Goal: Information Seeking & Learning: Find contact information

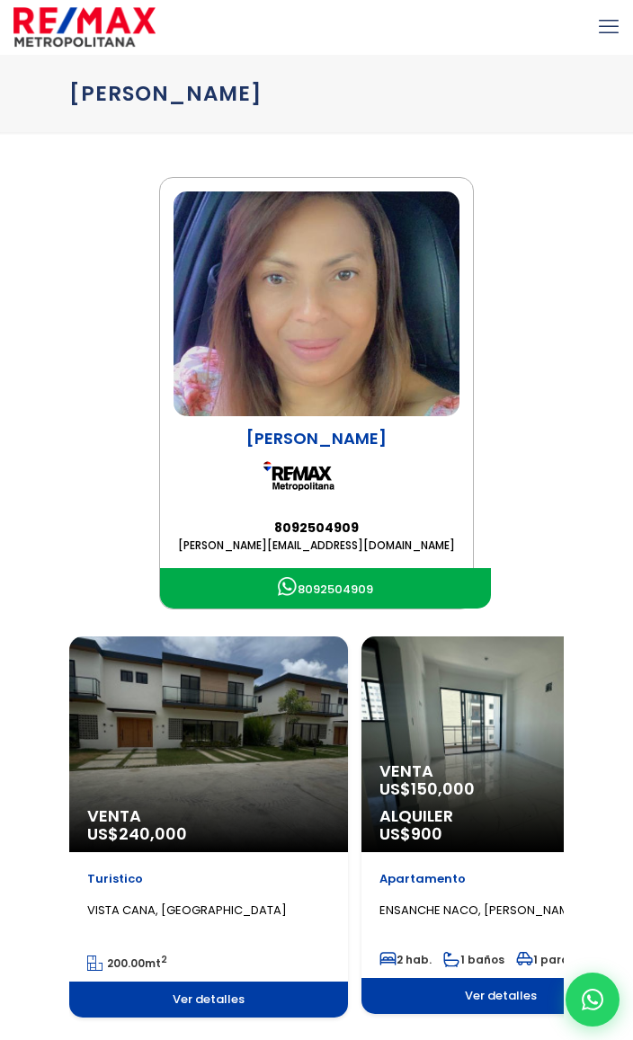
click at [592, 31] on div at bounding box center [316, 27] width 633 height 54
click at [601, 33] on icon "mobile menu" at bounding box center [609, 27] width 20 height 28
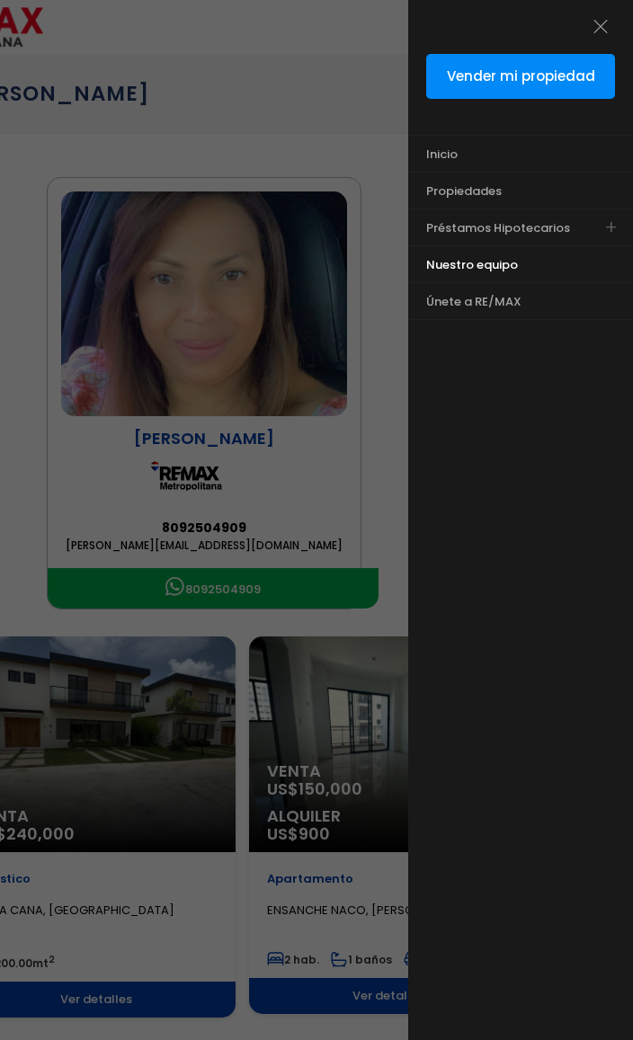
click at [441, 279] on link "Nuestro equipo" at bounding box center [498, 264] width 180 height 36
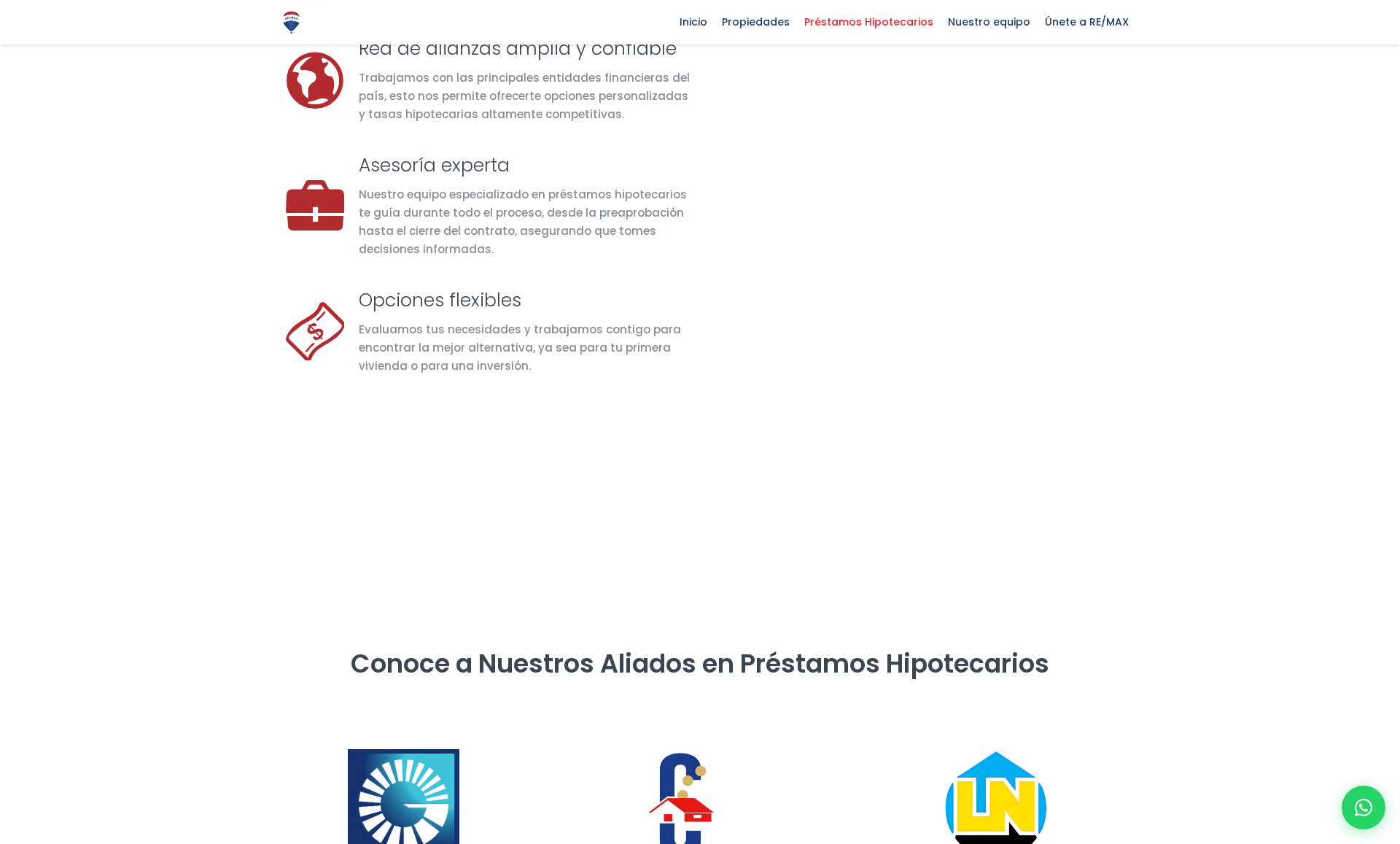
select select "DO"
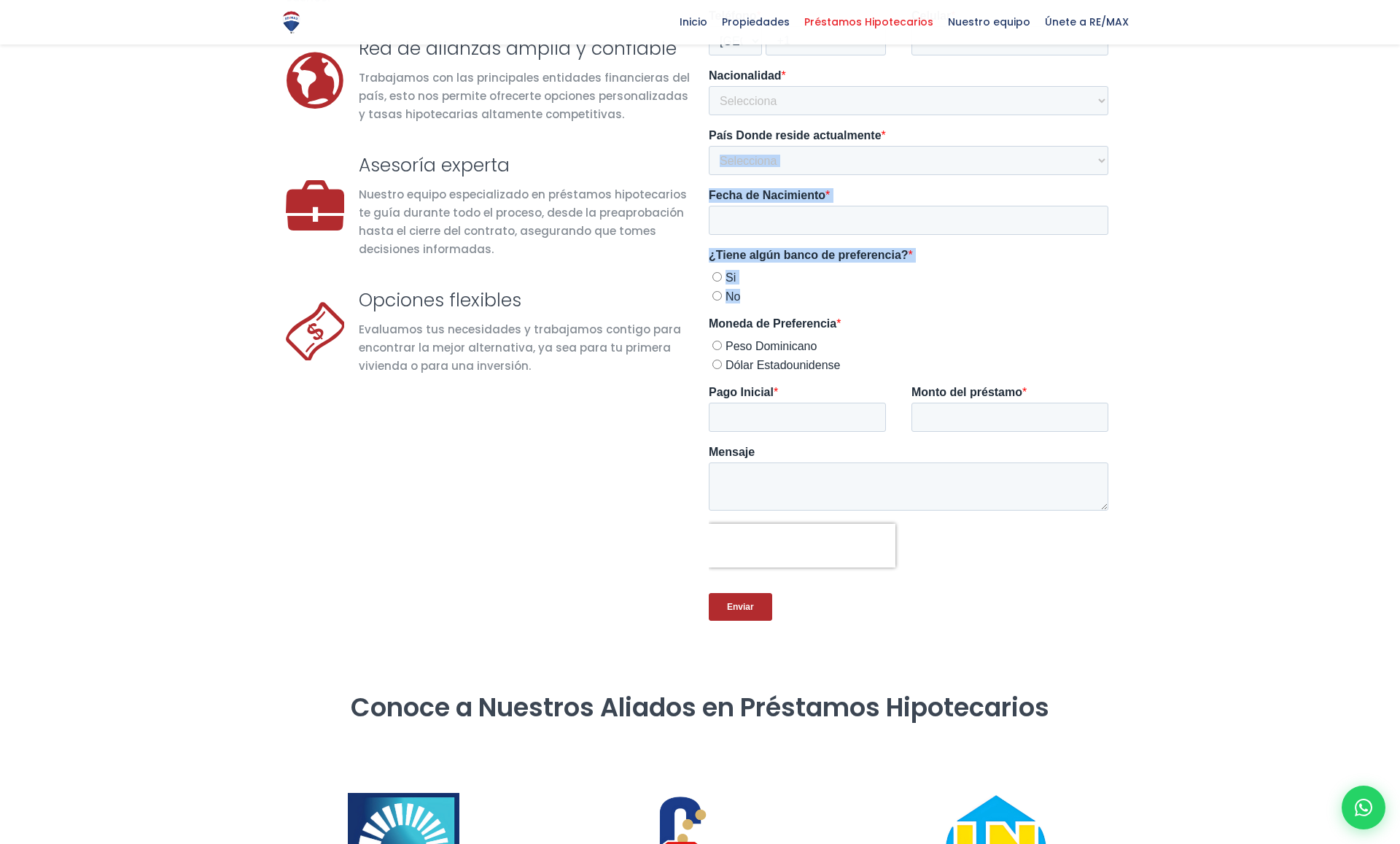
drag, startPoint x: 864, startPoint y: 293, endPoint x: 995, endPoint y: 171, distance: 179.0
click at [995, 171] on form "Nombre * Apellidos * Cédula o Pasaporte * Cédula Pasaporte Correo * Teléfono * …" at bounding box center [912, 226] width 406 height 812
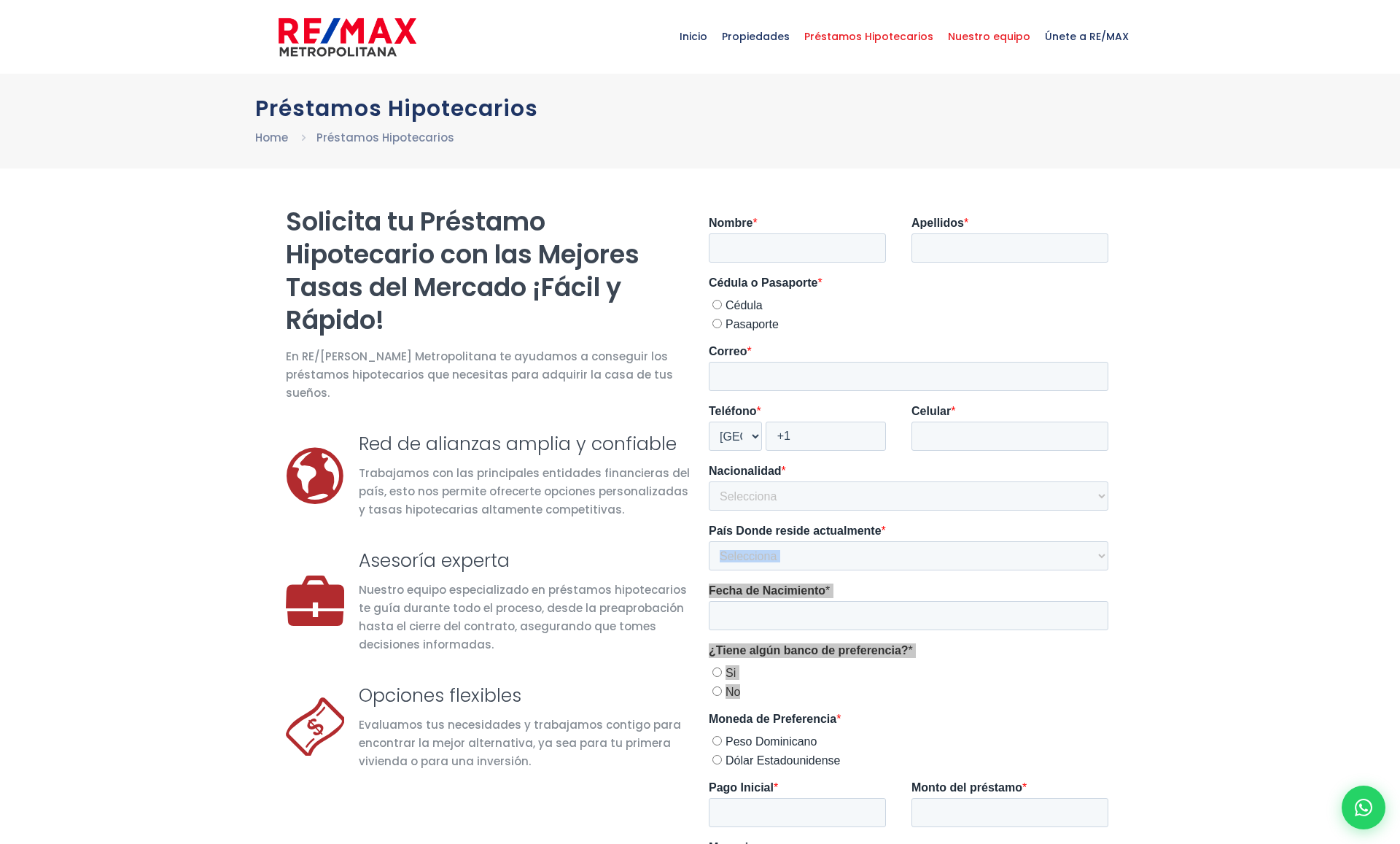
click at [975, 41] on span "Nuestro equipo" at bounding box center [990, 37] width 97 height 44
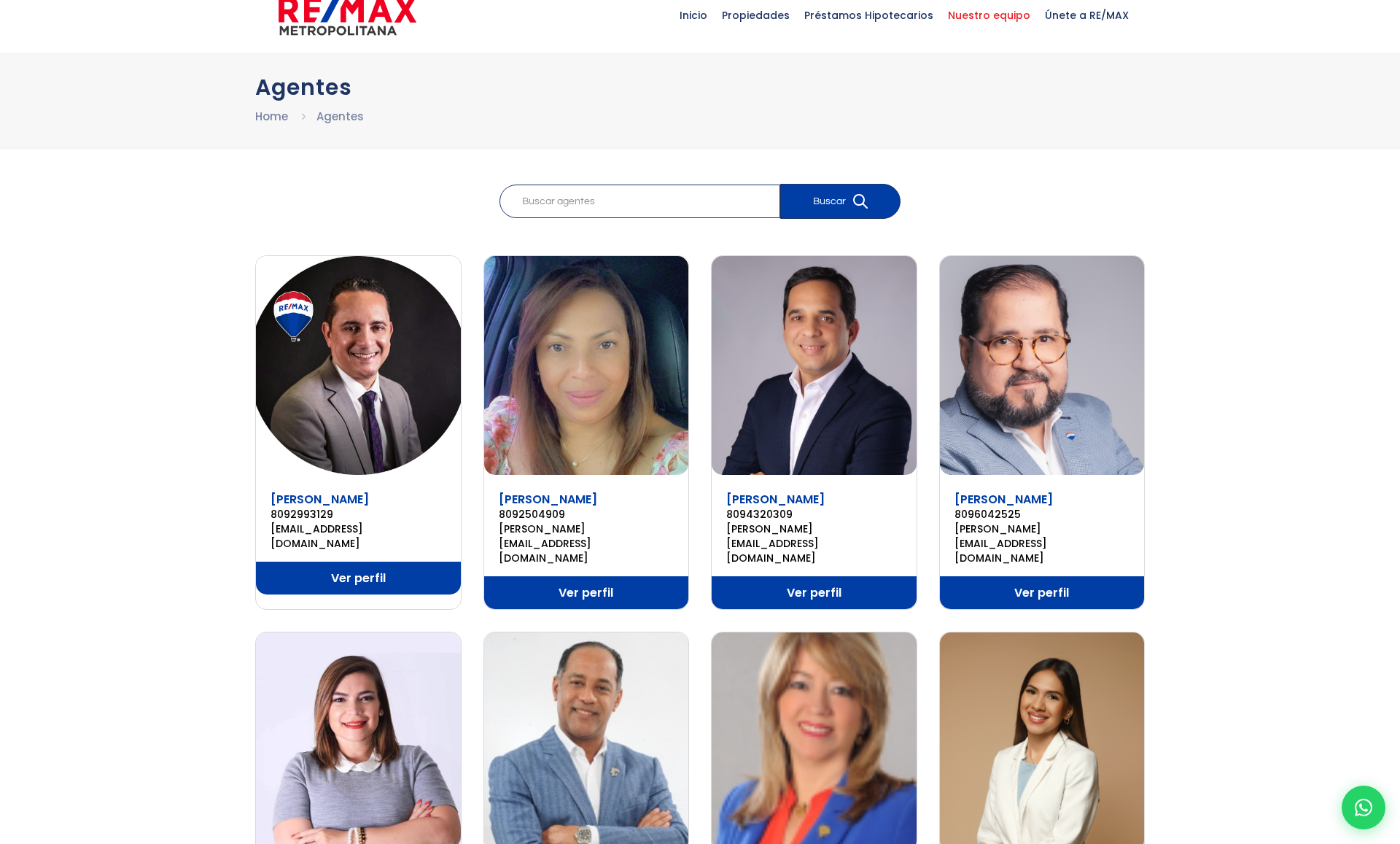
scroll to position [26, 0]
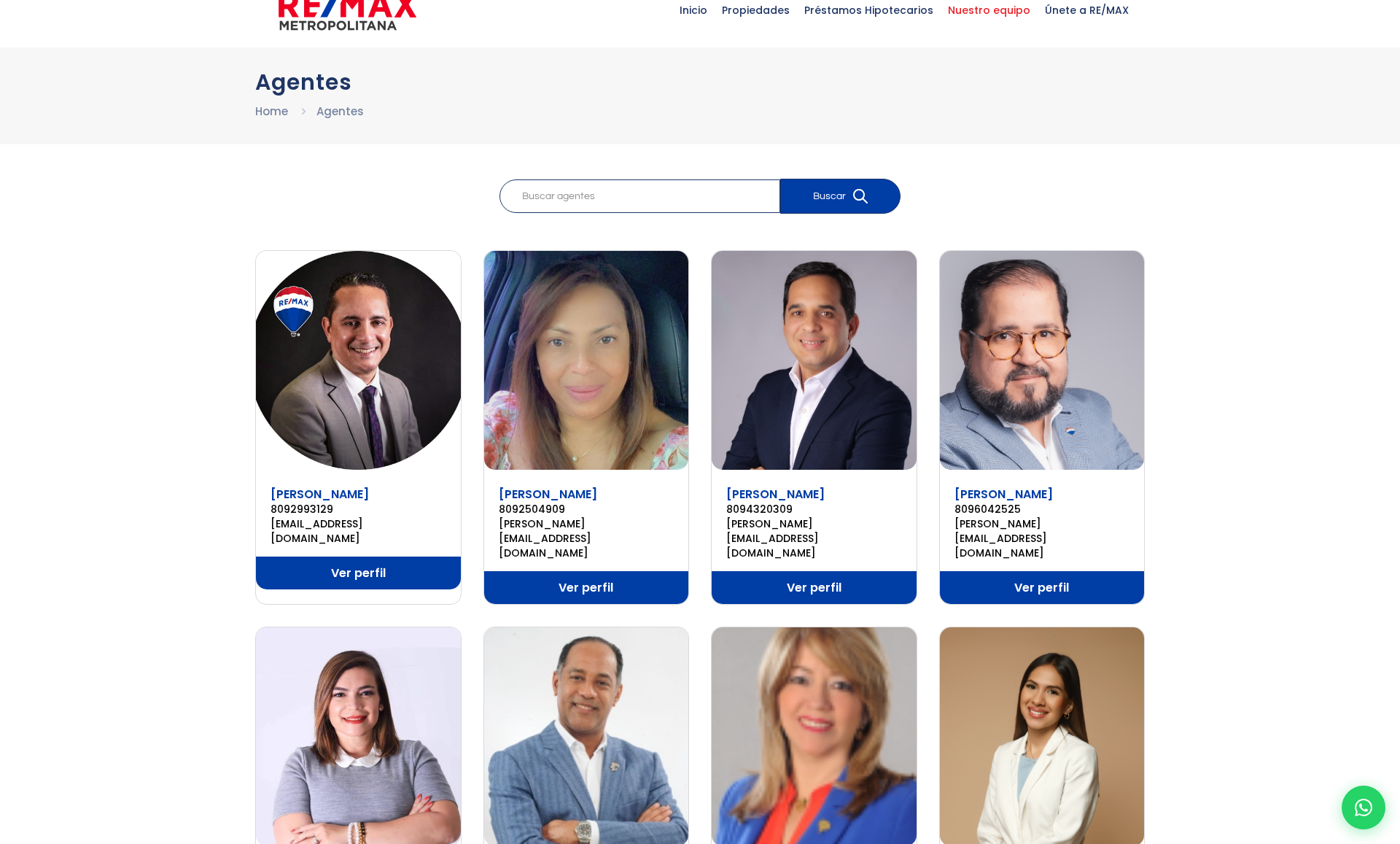
click at [284, 400] on img at bounding box center [359, 360] width 205 height 219
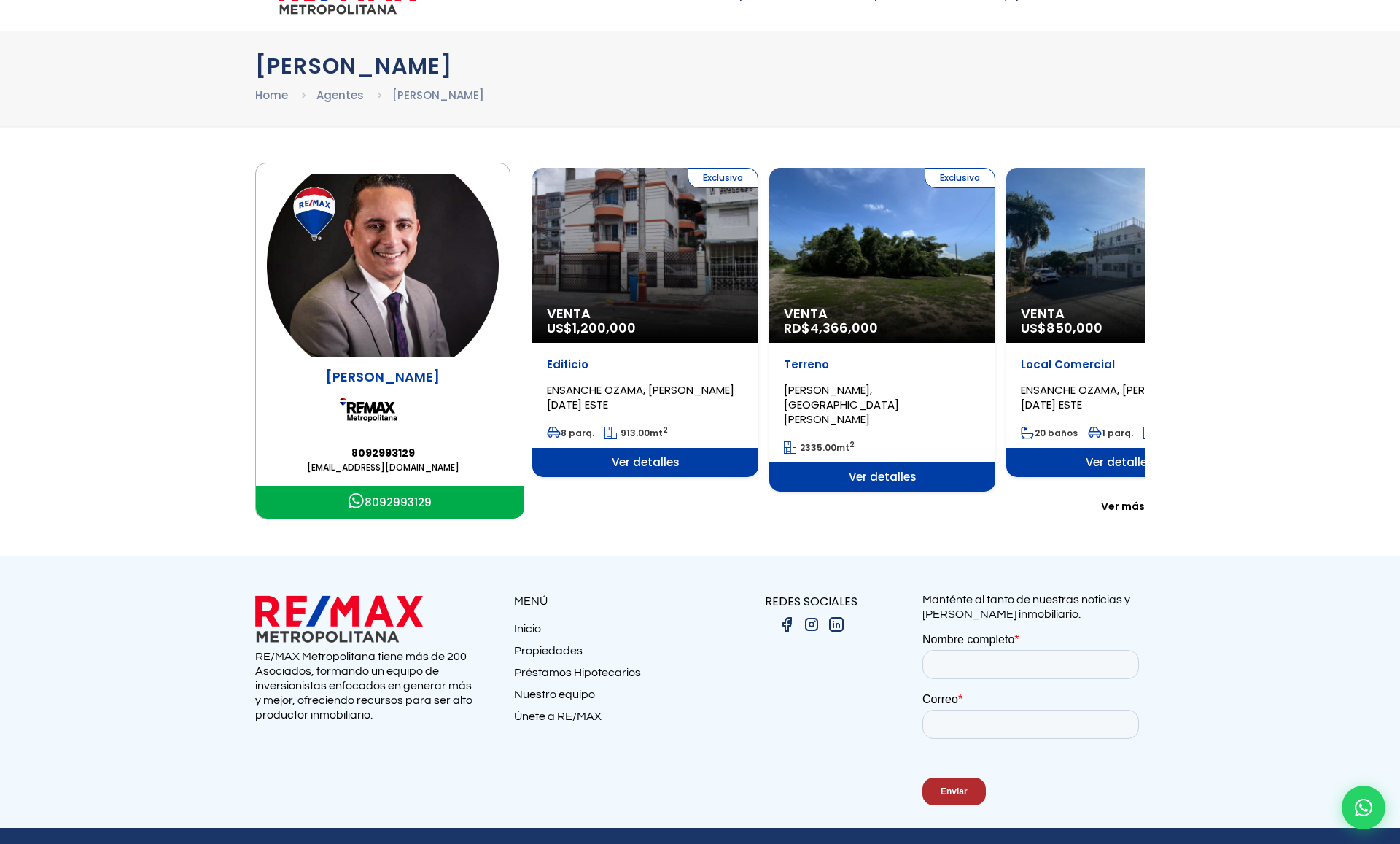
scroll to position [47, 0]
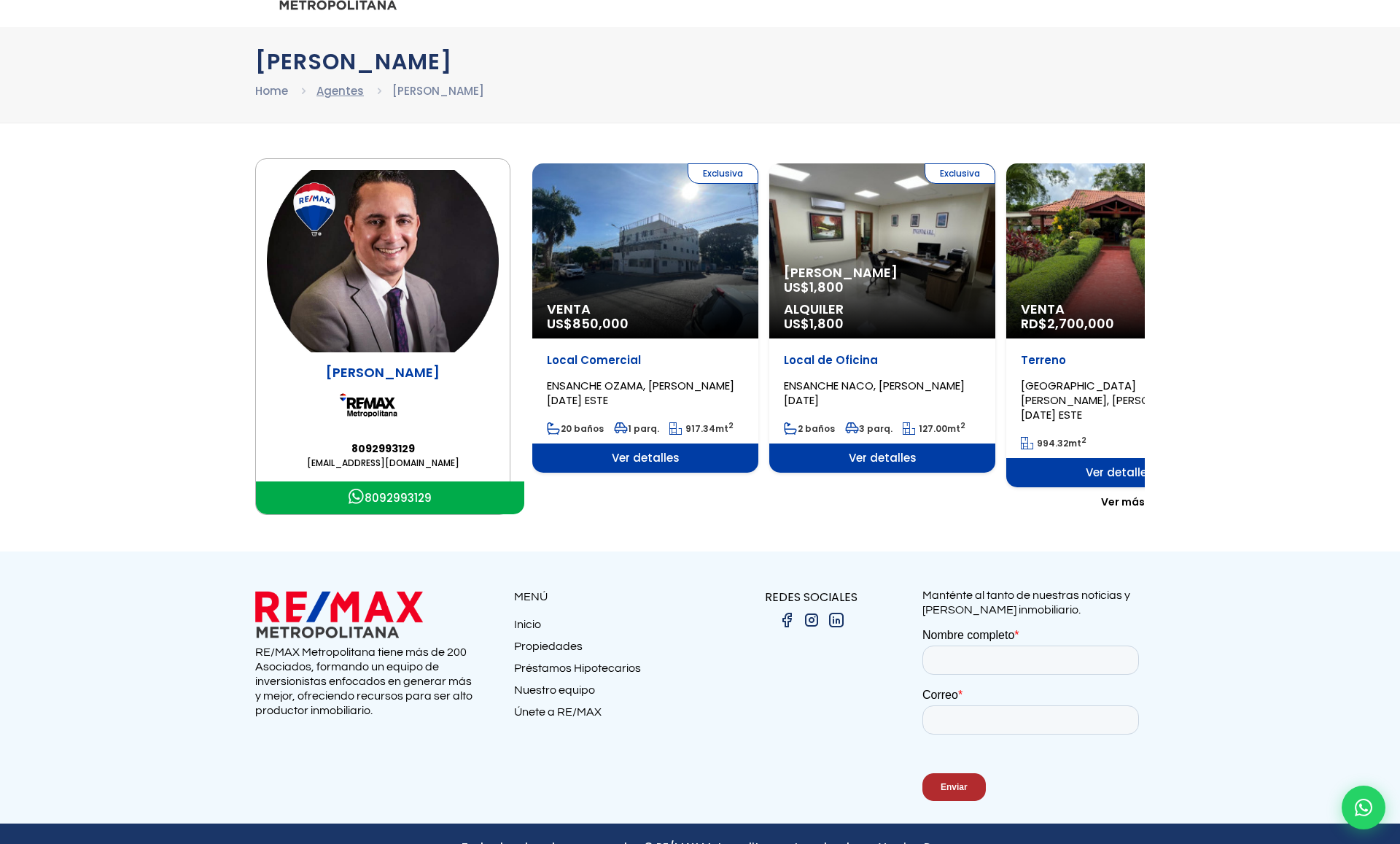
click at [320, 86] on link "Agentes" at bounding box center [340, 90] width 47 height 15
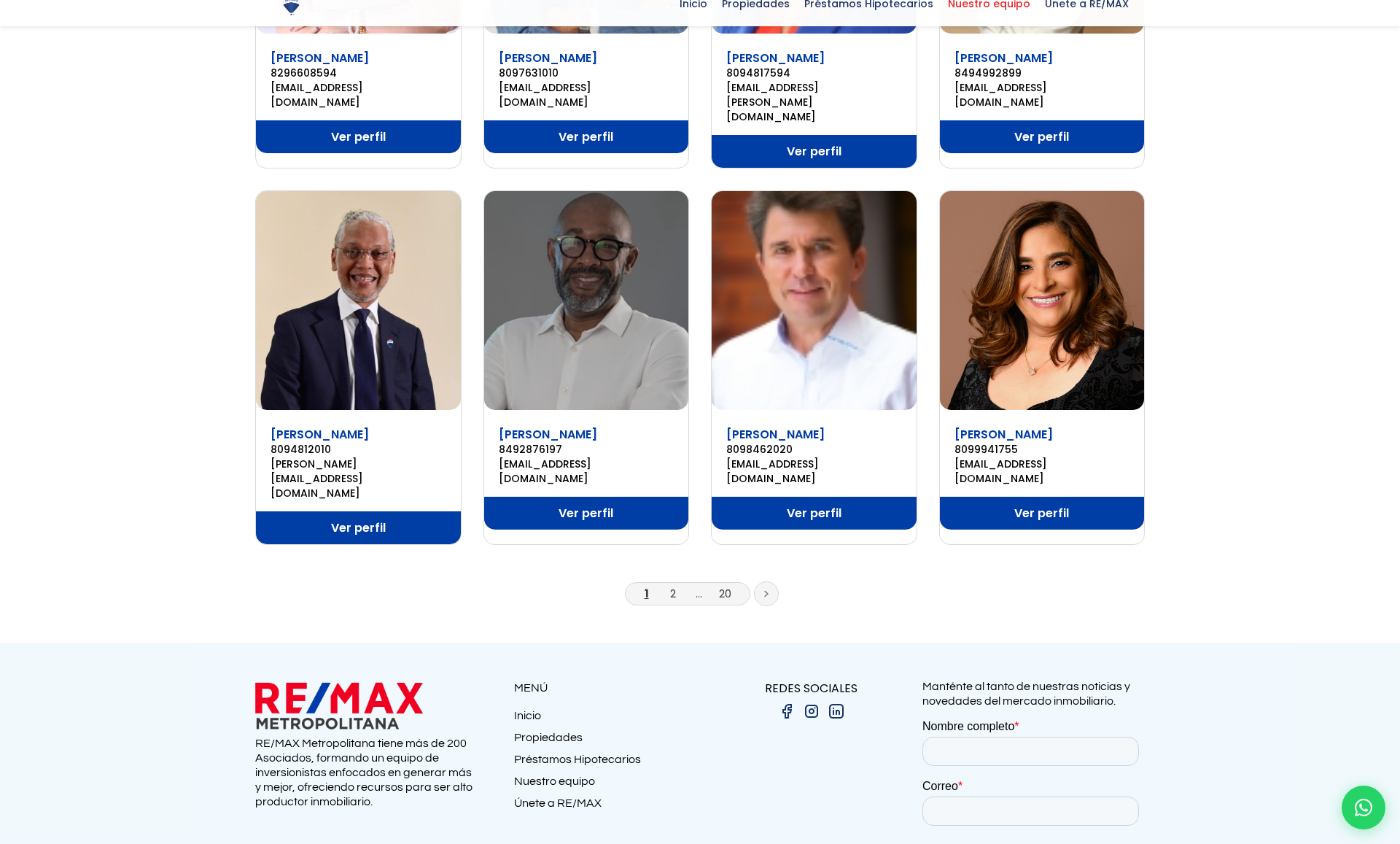
scroll to position [871, 0]
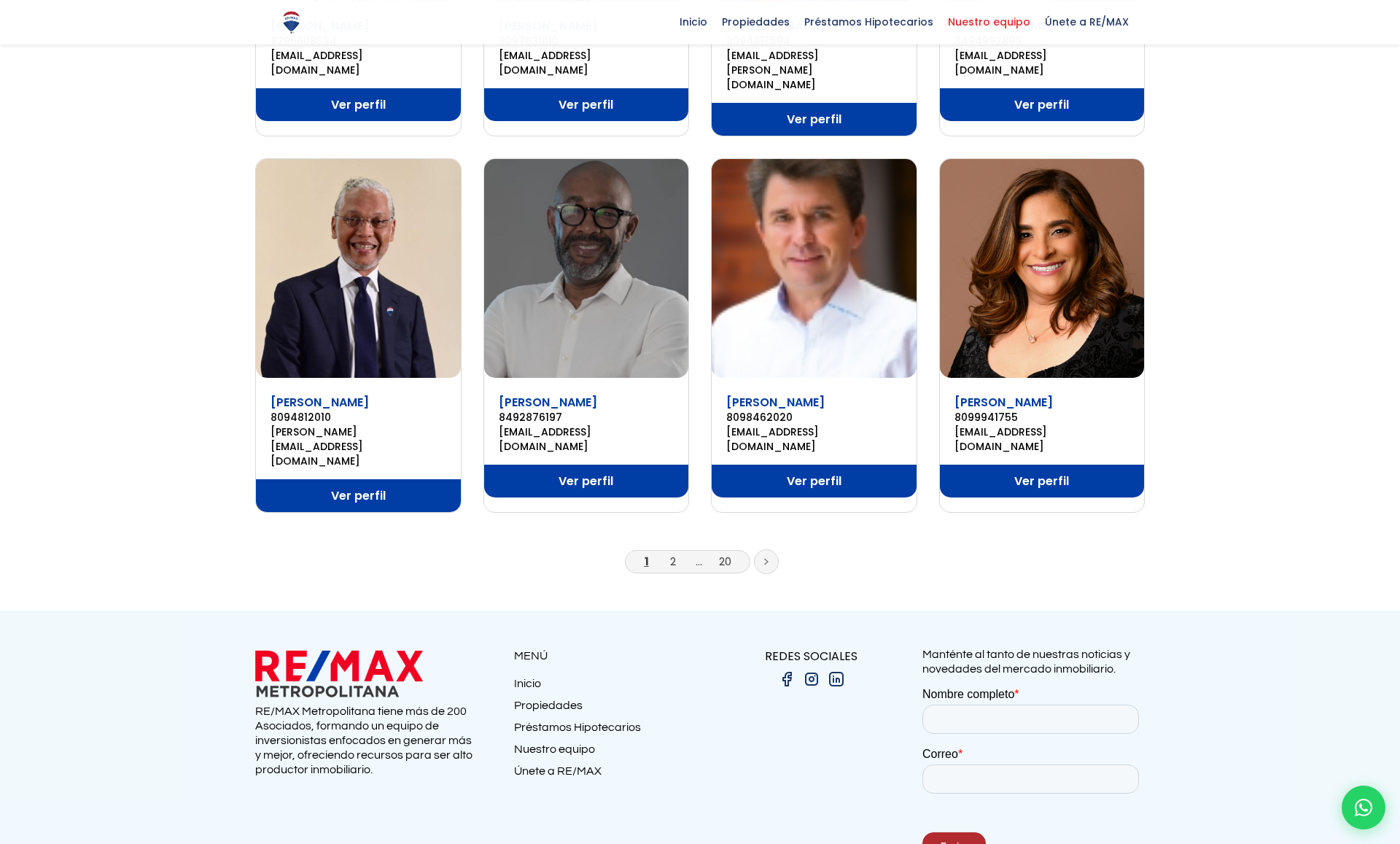
click at [760, 549] on link at bounding box center [767, 562] width 25 height 25
click at [732, 553] on link "20" at bounding box center [724, 561] width 12 height 15
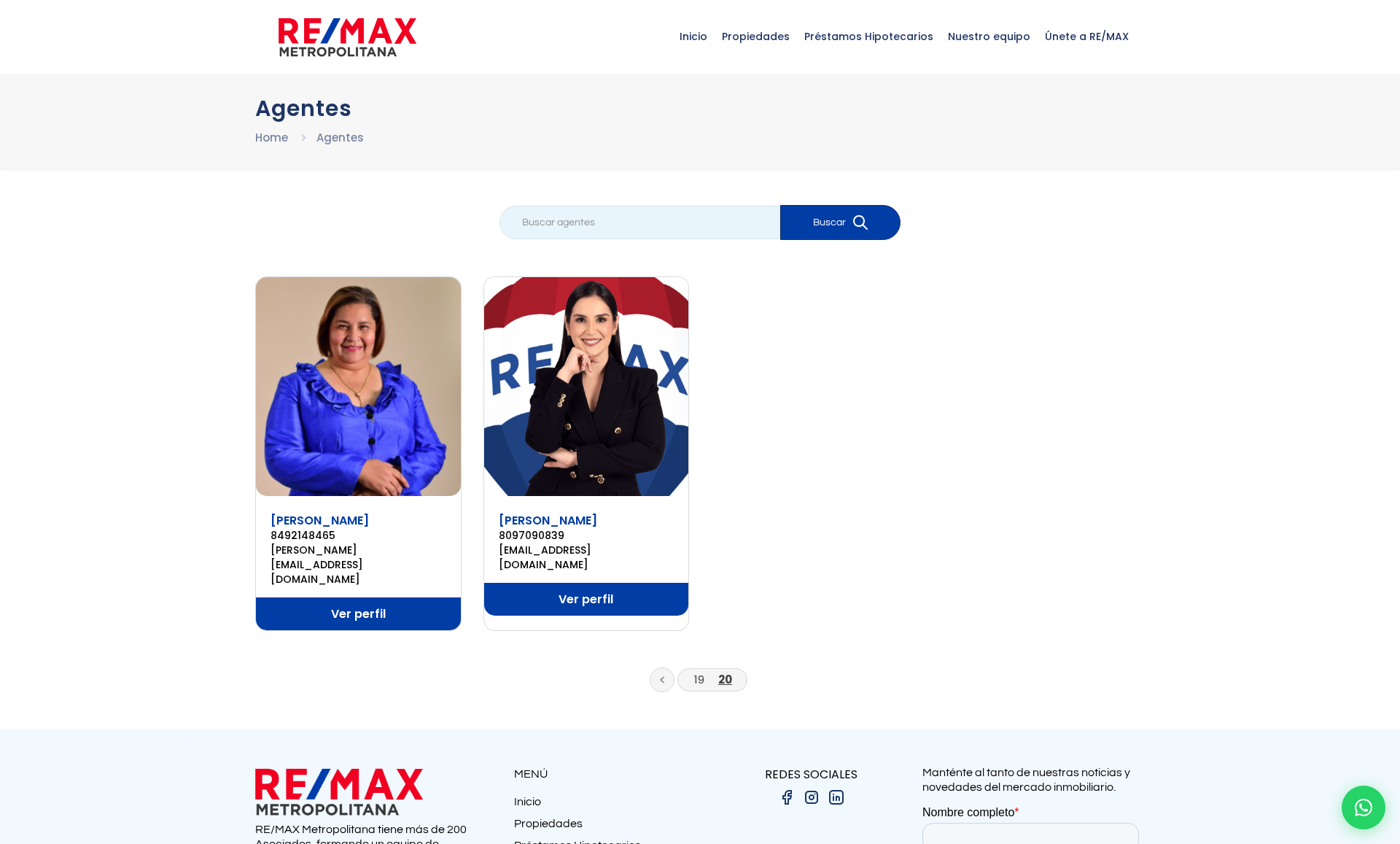
click at [669, 235] on input "search" at bounding box center [640, 222] width 281 height 33
type input "melido"
click at [780, 205] on button "Buscar" at bounding box center [840, 222] width 120 height 35
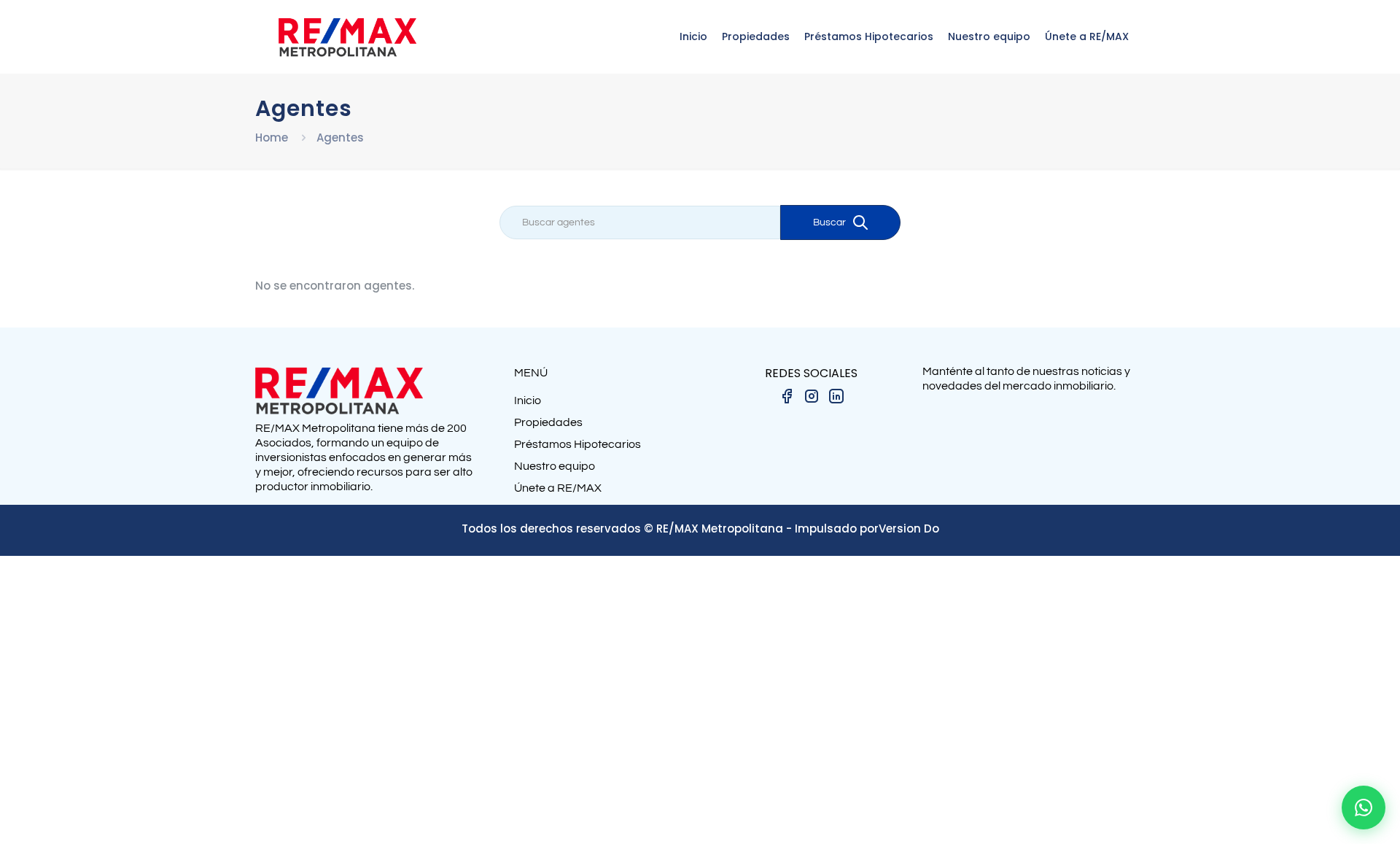
click at [706, 235] on input "search" at bounding box center [640, 222] width 281 height 33
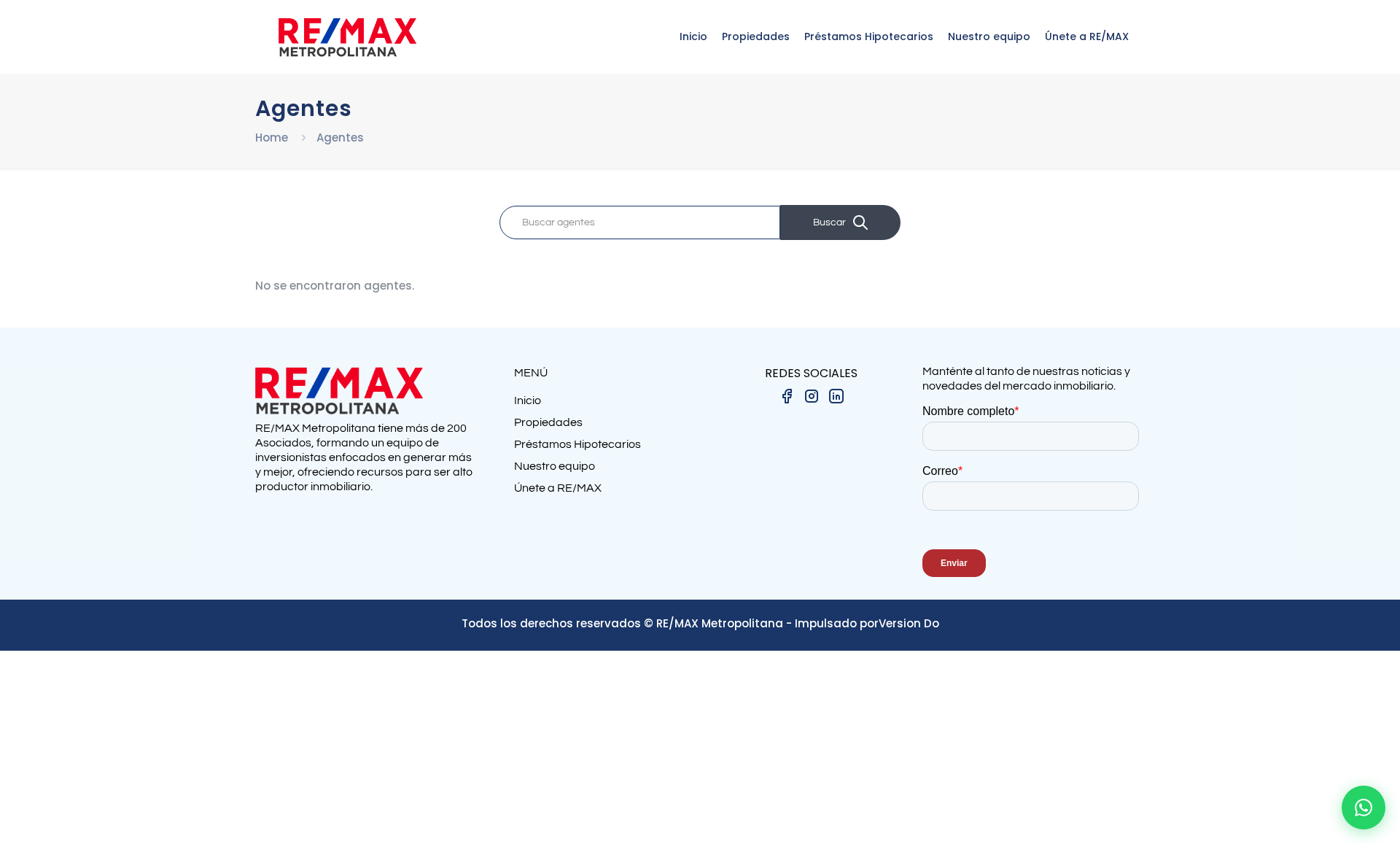
click at [826, 234] on button "Buscar" at bounding box center [840, 222] width 120 height 35
click at [631, 207] on input "search" at bounding box center [640, 222] width 281 height 33
type input "Mel"
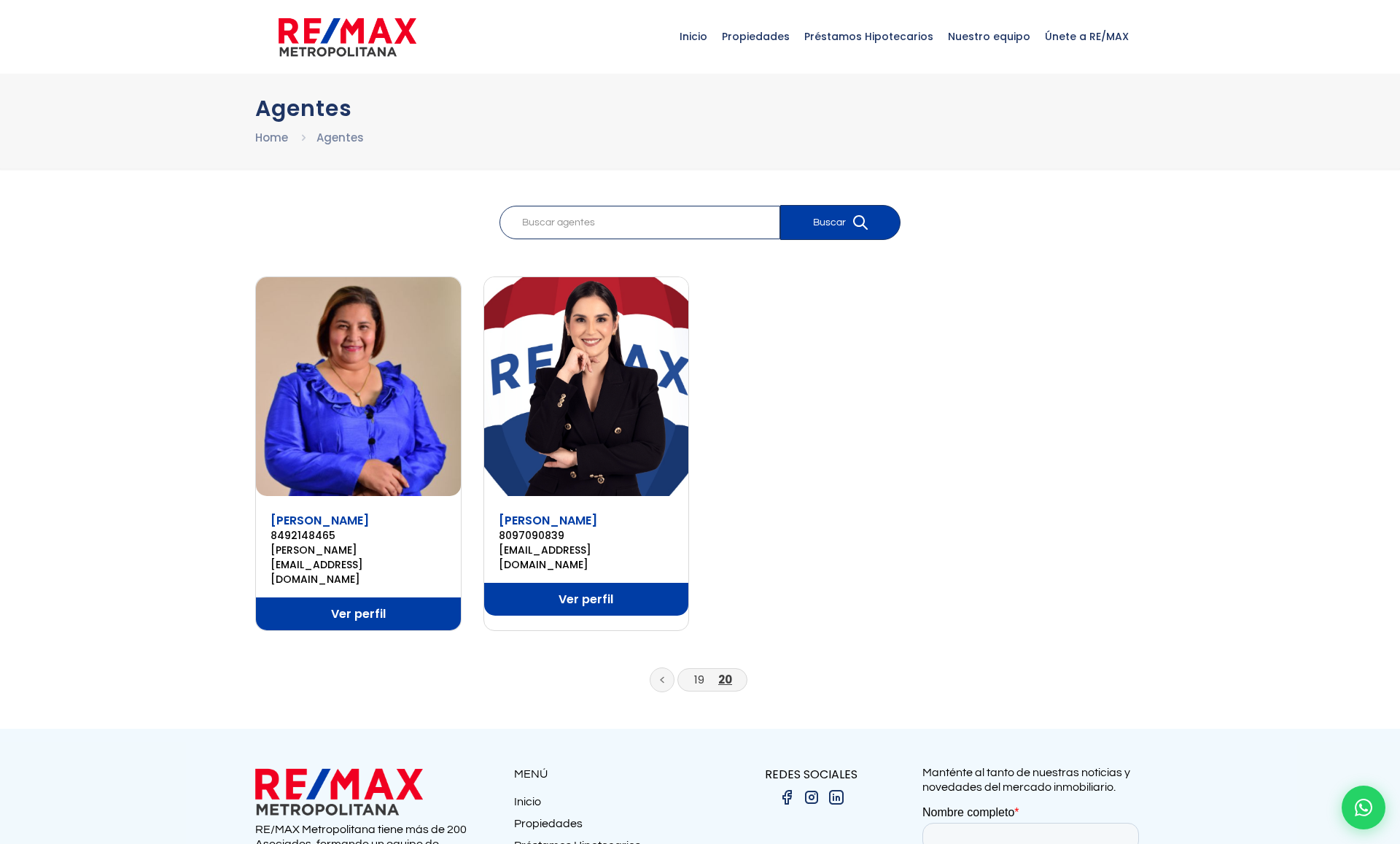
click at [660, 676] on icon at bounding box center [662, 679] width 4 height 7
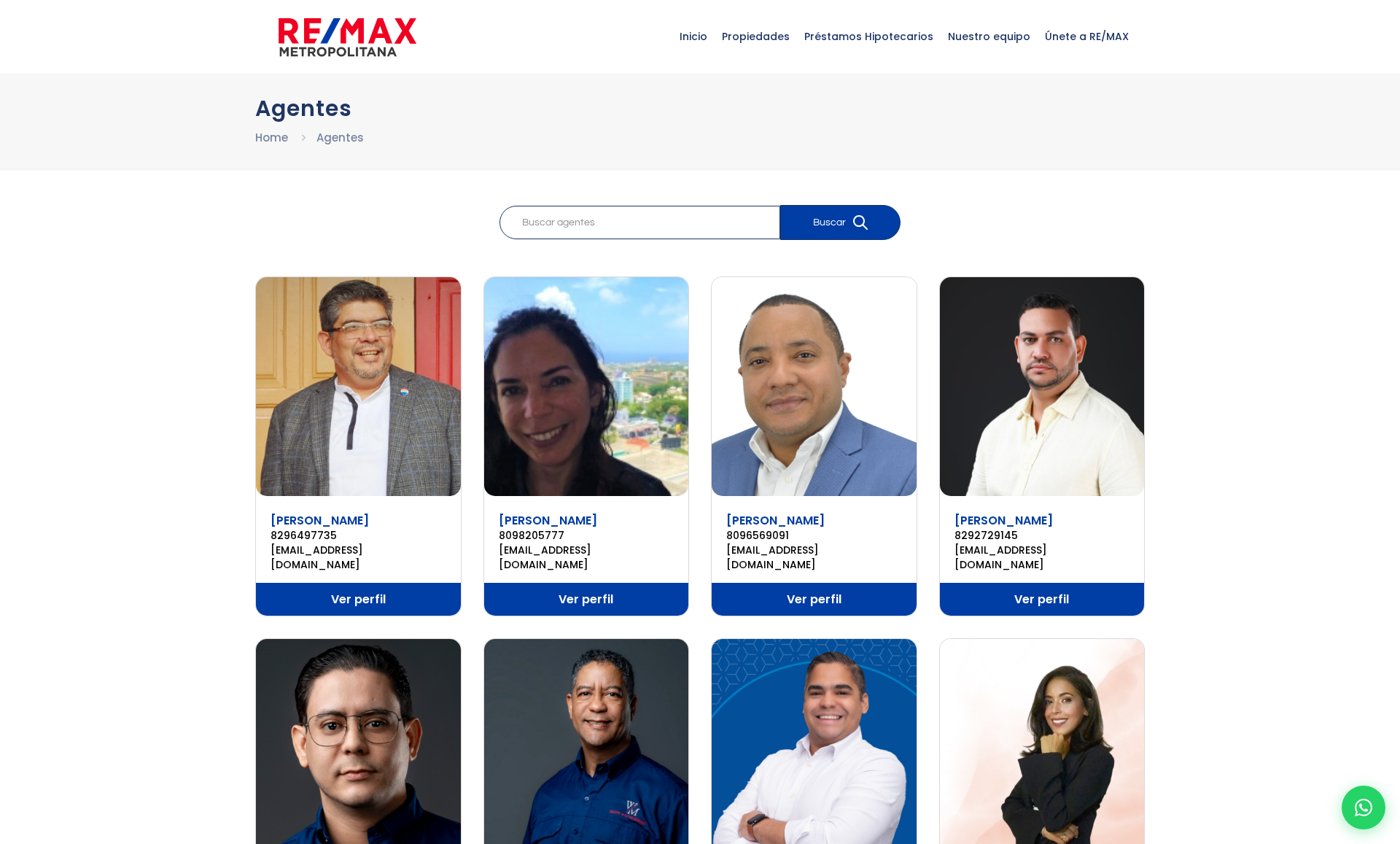
click at [334, 134] on li "Agentes" at bounding box center [340, 137] width 47 height 18
click at [264, 149] on div "Agentes Home Agentes" at bounding box center [700, 121] width 1400 height 95
click at [264, 140] on link "Home" at bounding box center [272, 137] width 32 height 15
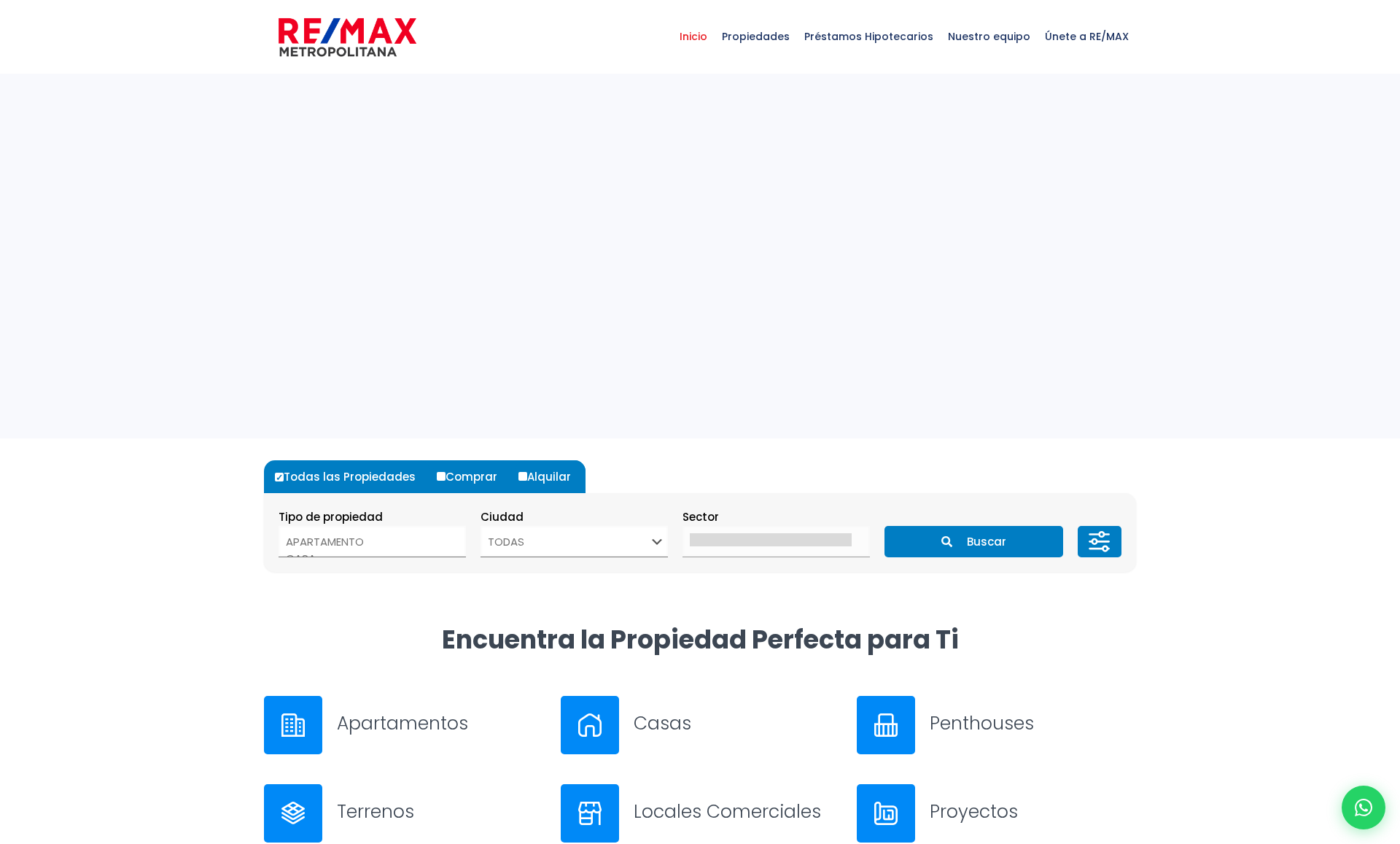
select select
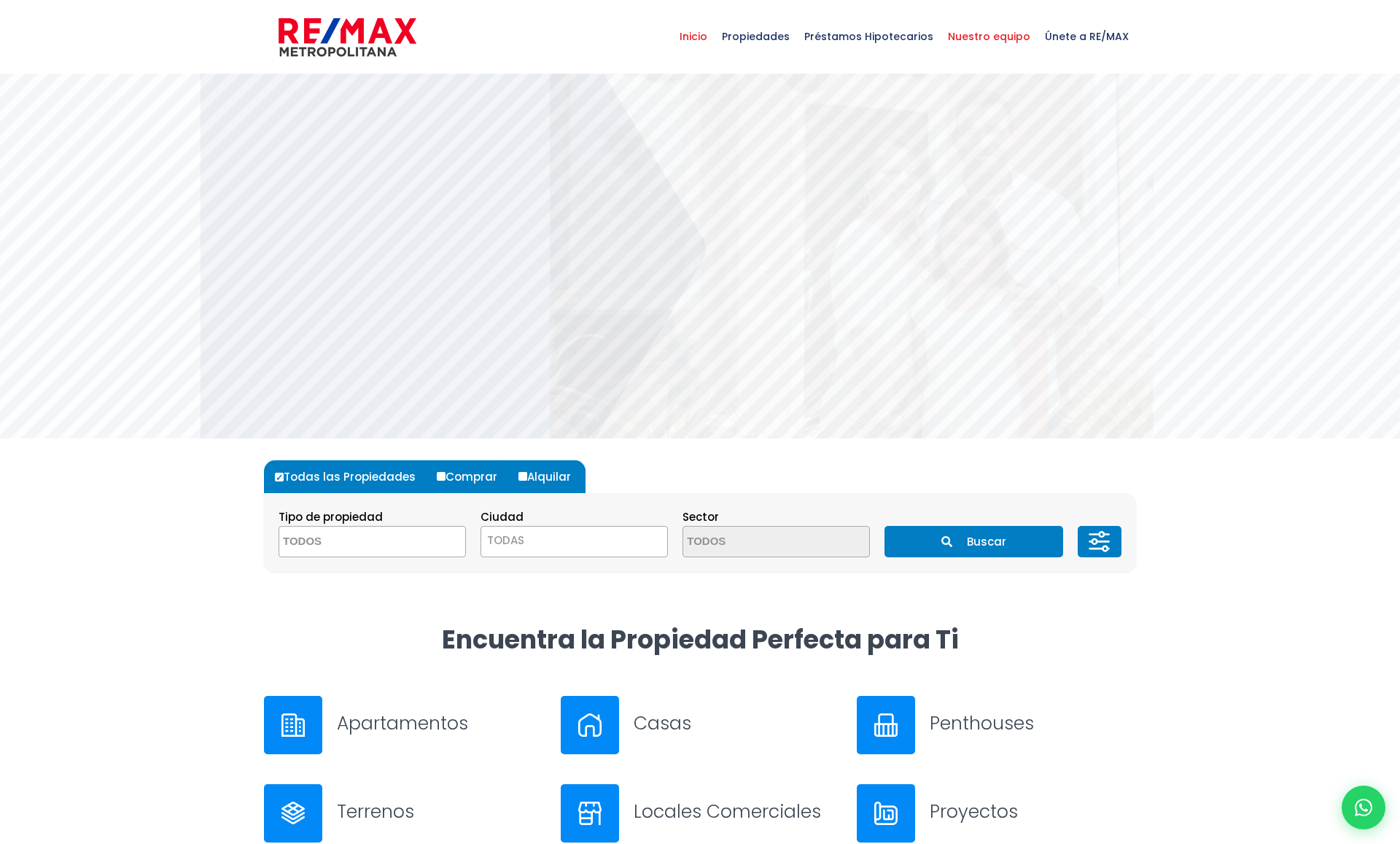
click at [981, 28] on span "Nuestro equipo" at bounding box center [990, 37] width 97 height 44
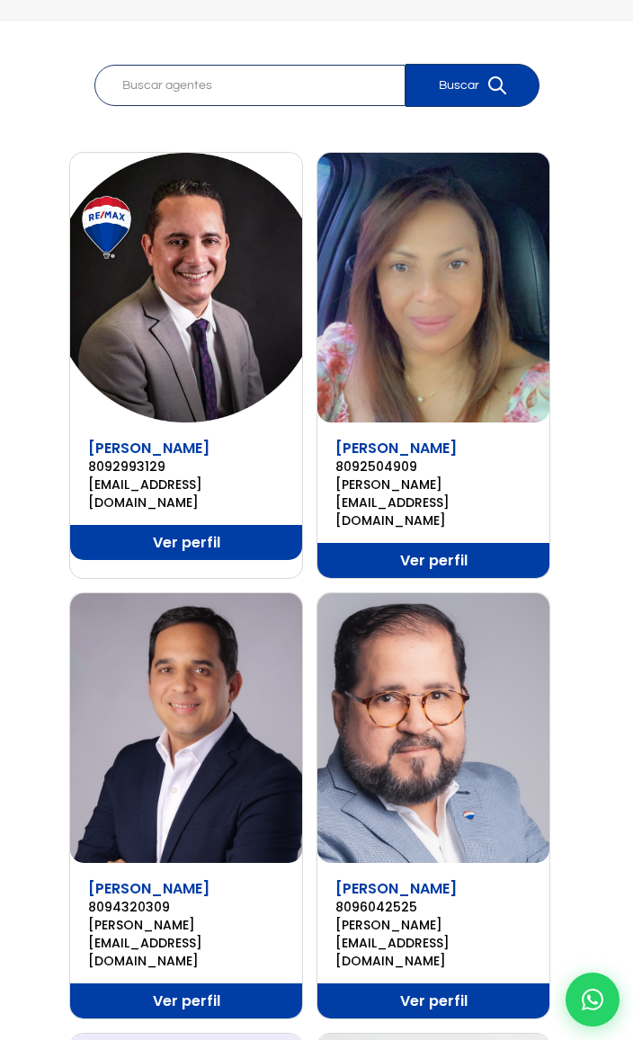
scroll to position [137, 0]
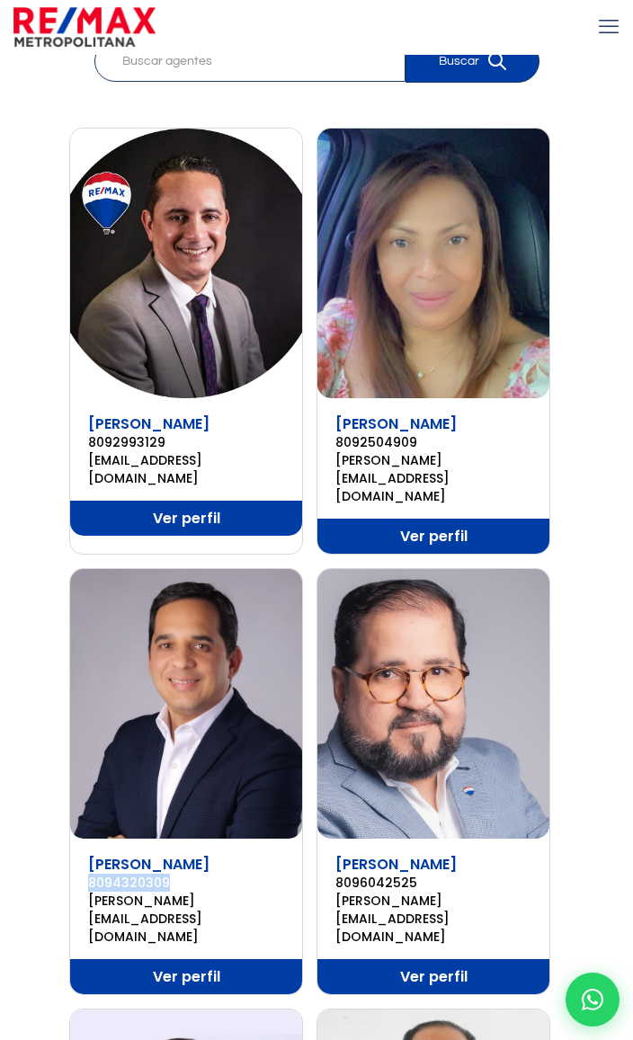
click at [153, 302] on img at bounding box center [186, 264] width 232 height 270
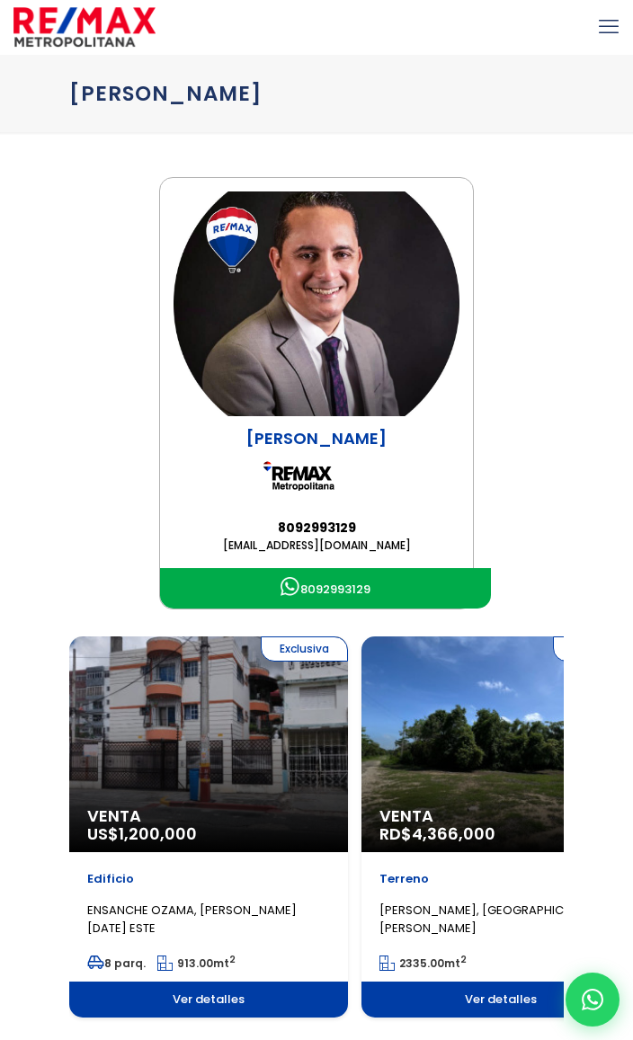
click at [11, 287] on main "Abrahan Batista 8092993129 abrahanbatista@remaxm.net 8092993129 Exclusiva Venta…" at bounding box center [316, 618] width 633 height 882
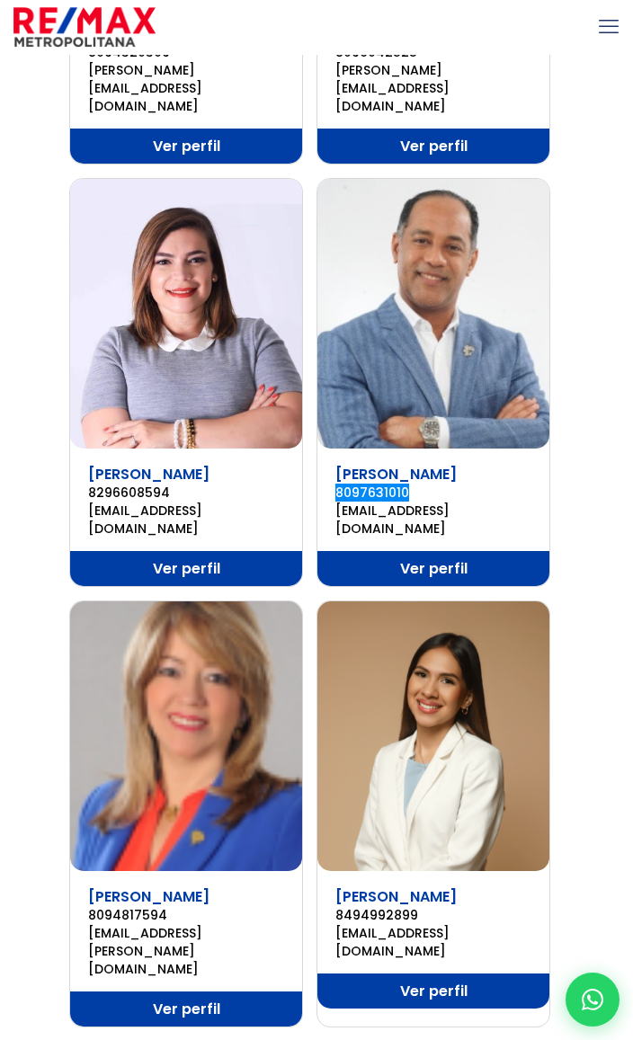
scroll to position [969, 0]
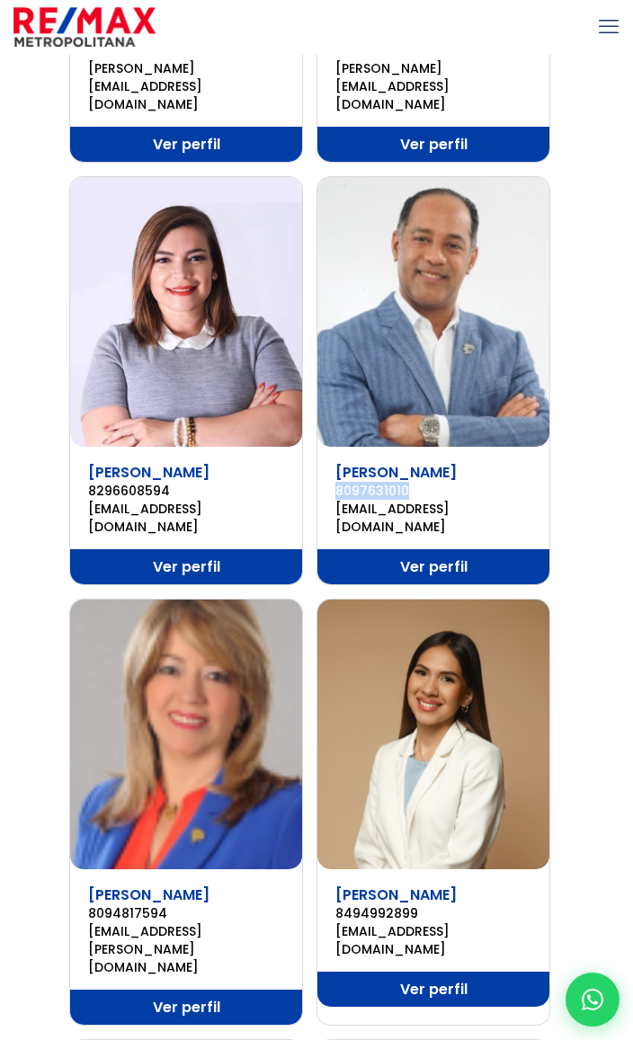
drag, startPoint x: 86, startPoint y: 797, endPoint x: 205, endPoint y: 800, distance: 118.7
click at [205, 883] on div "Ana Rita Torres 8094817594 a.rita@remaxm.net" at bounding box center [186, 929] width 232 height 93
copy link "[PERSON_NAME]"
copy link "8094817594"
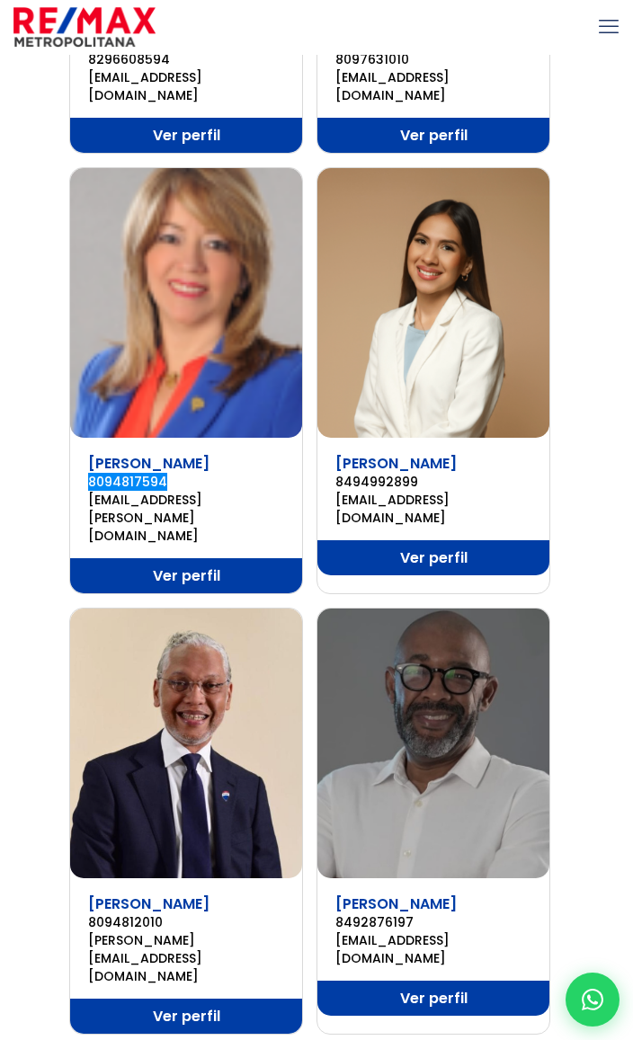
scroll to position [1462, 0]
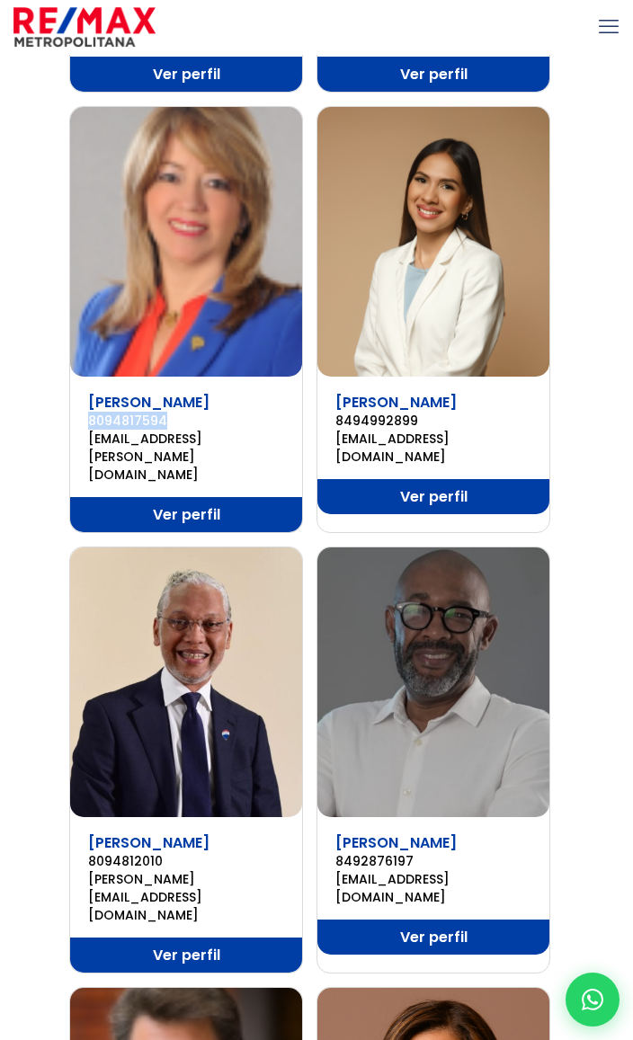
click at [453, 547] on img at bounding box center [433, 682] width 232 height 270
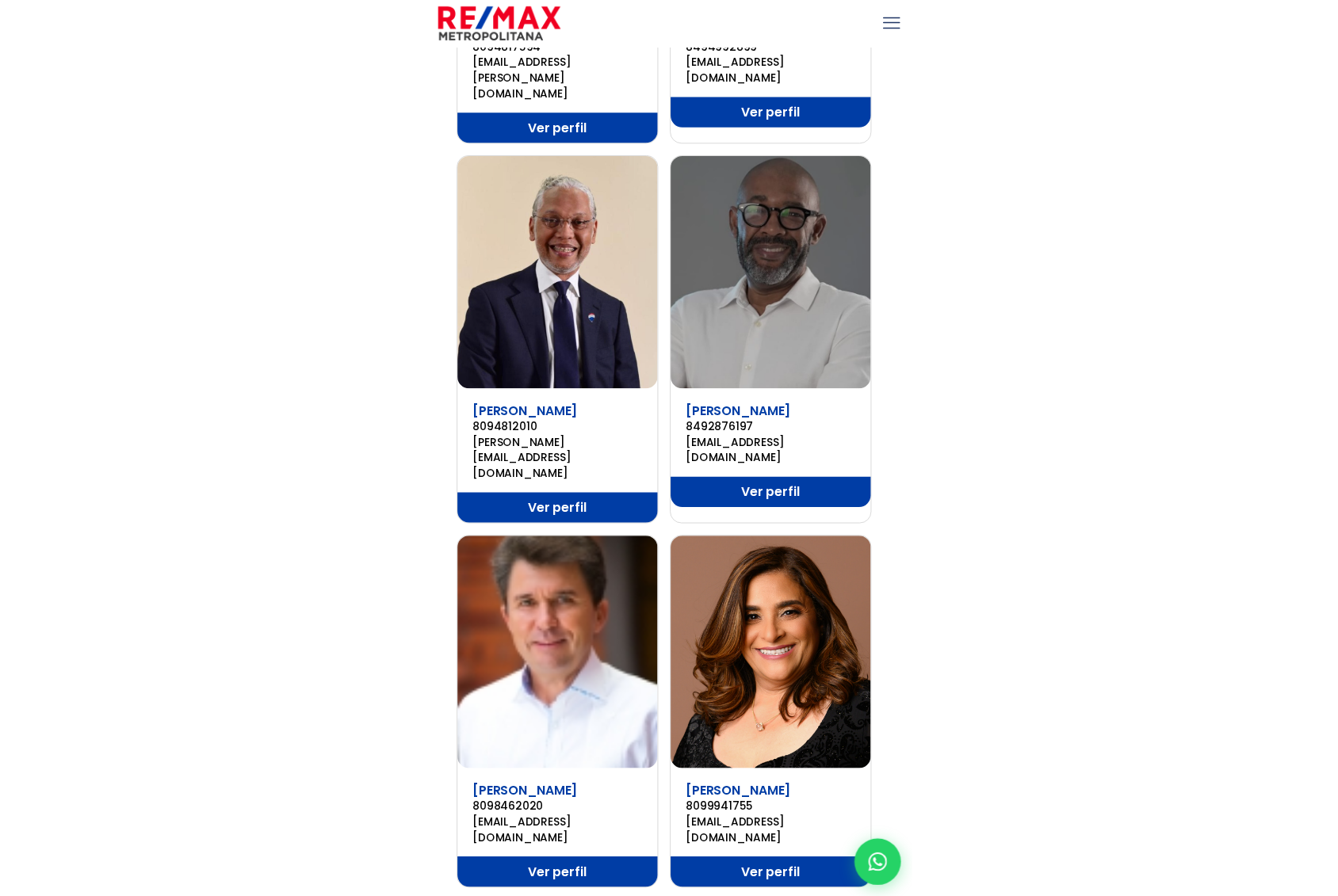
scroll to position [898, 0]
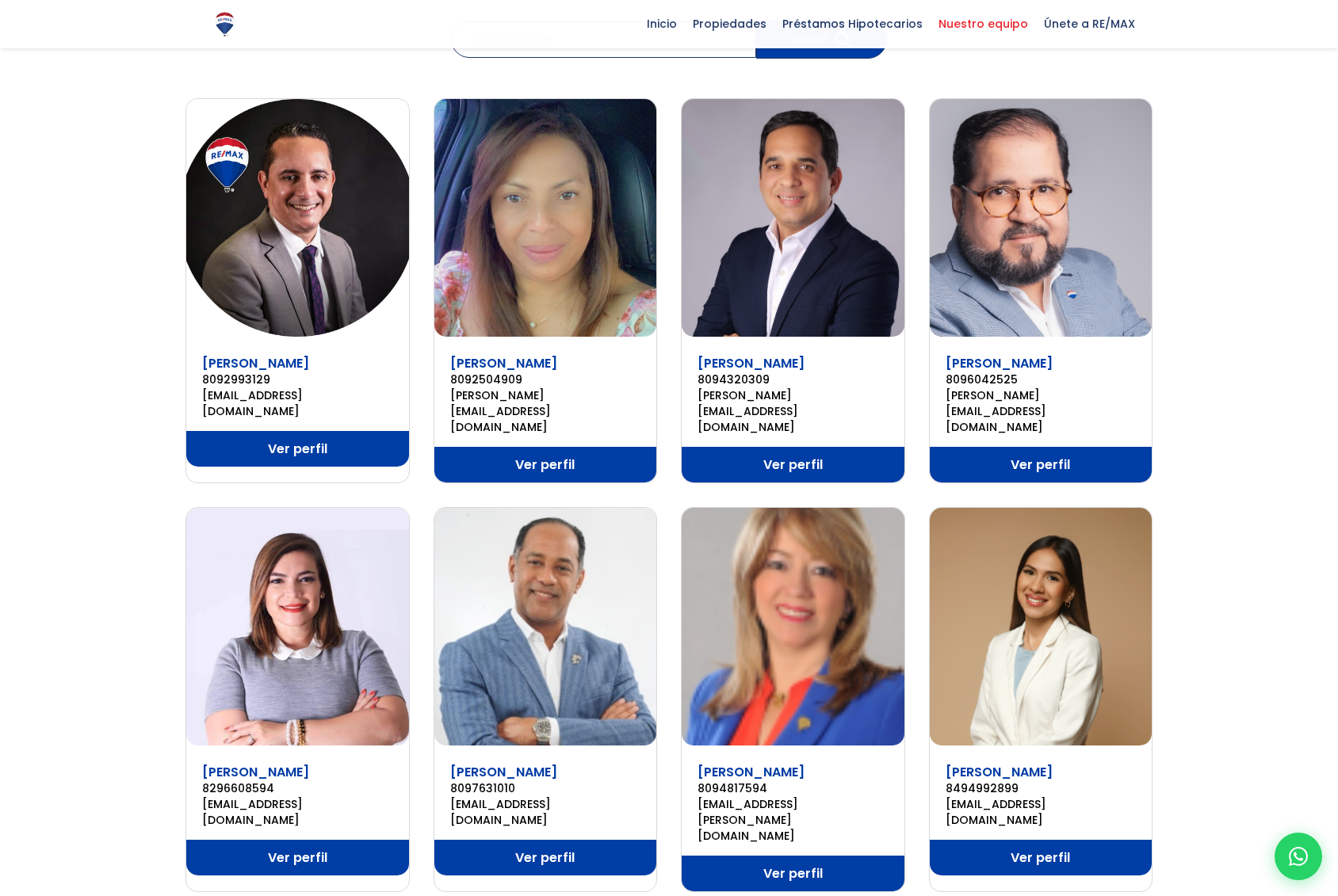
scroll to position [0, 0]
